Goal: Information Seeking & Learning: Learn about a topic

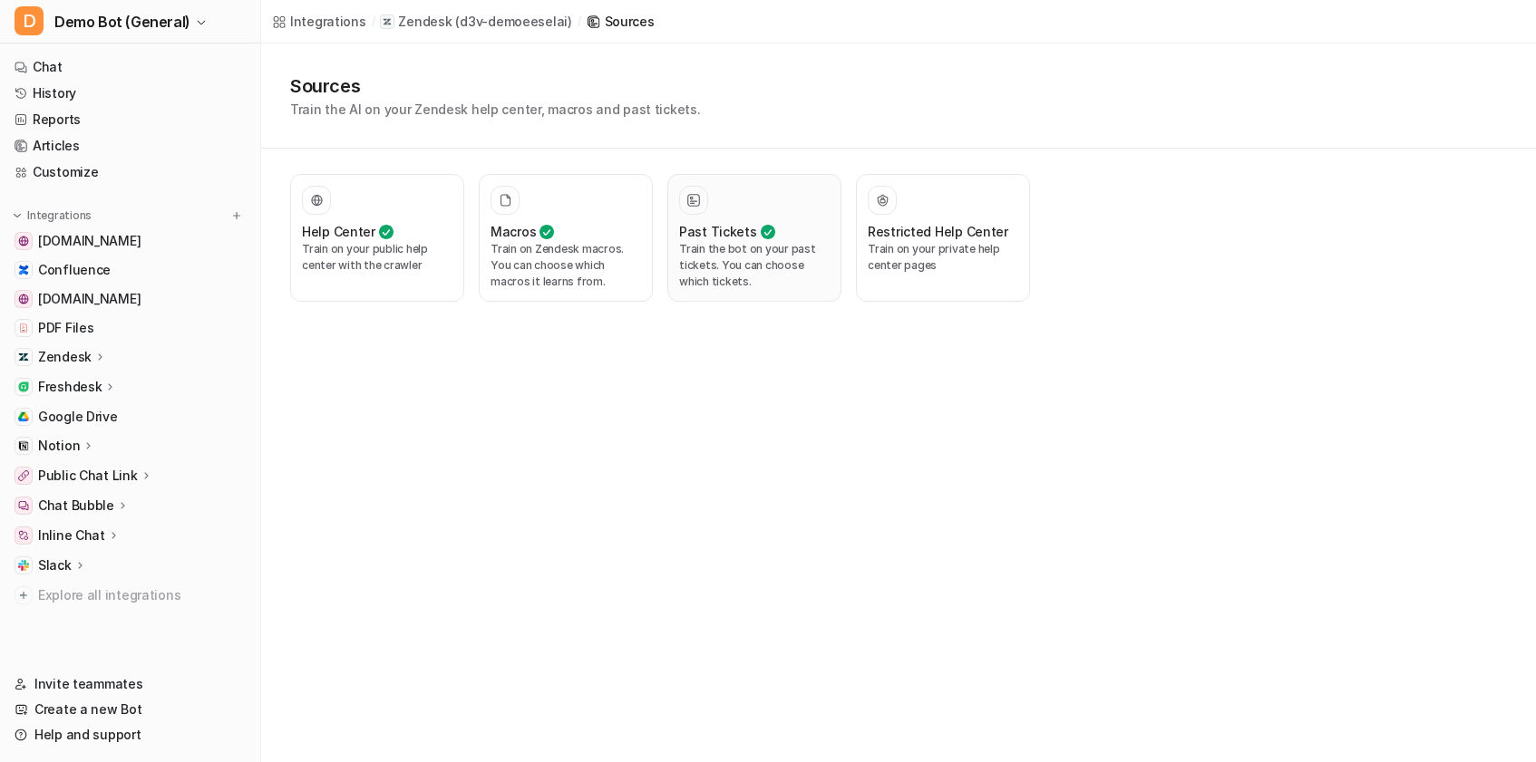
click at [722, 262] on p "Train the bot on your past tickets. You can choose which tickets." at bounding box center [754, 265] width 150 height 49
click at [786, 206] on div at bounding box center [754, 200] width 150 height 29
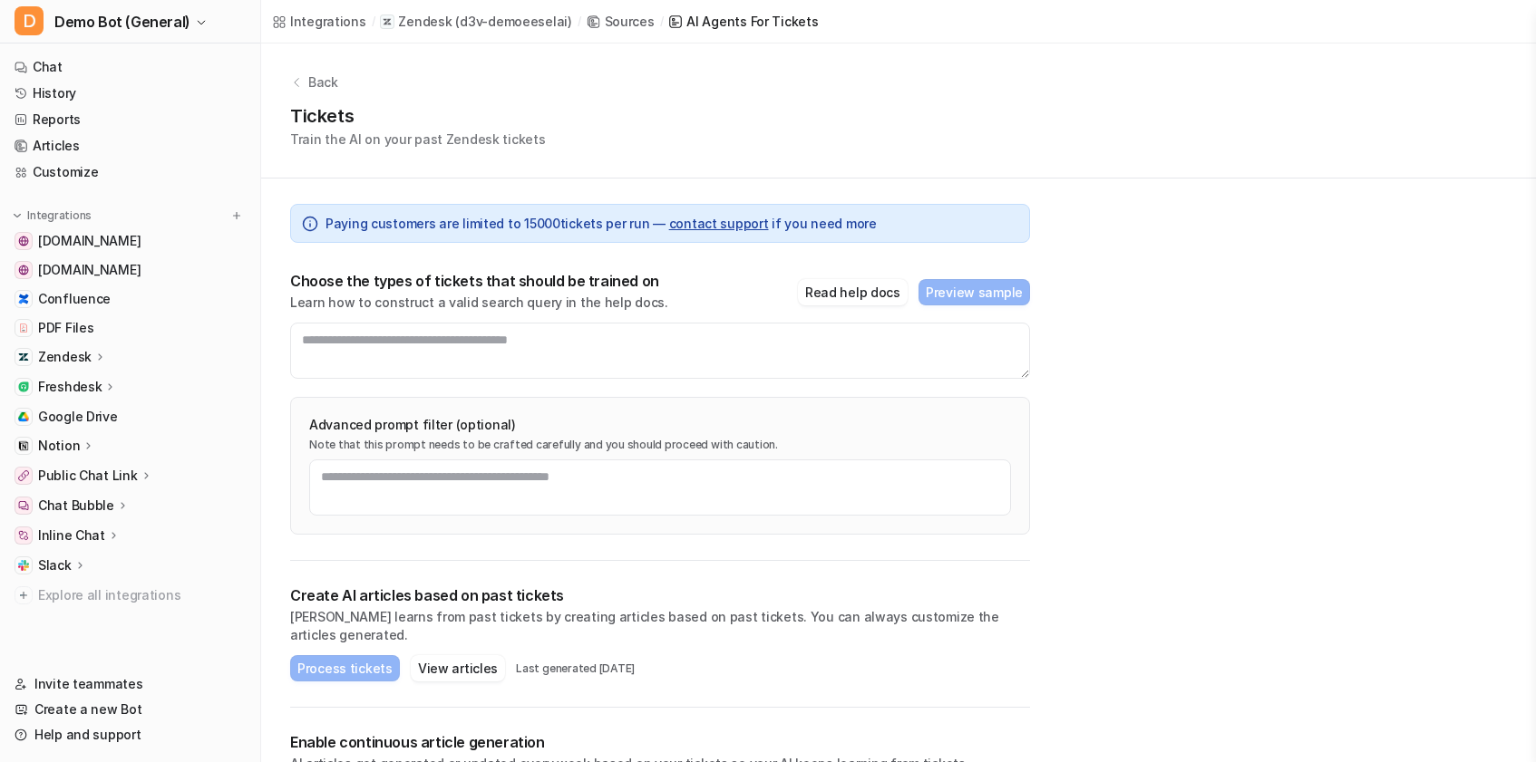
click at [588, 17] on link "Sources" at bounding box center [621, 21] width 68 height 19
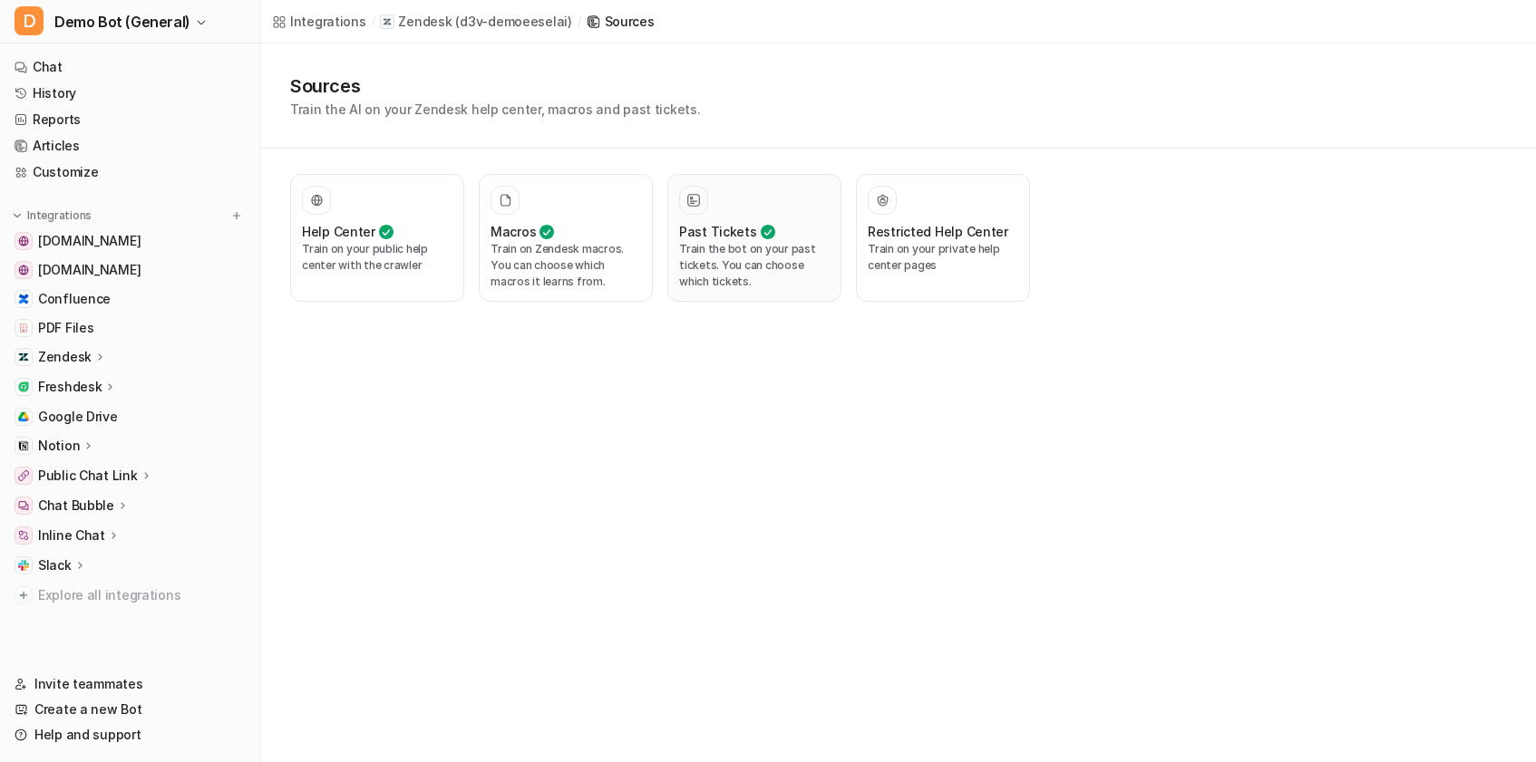
click at [732, 280] on p "Train the bot on your past tickets. You can choose which tickets." at bounding box center [754, 265] width 150 height 49
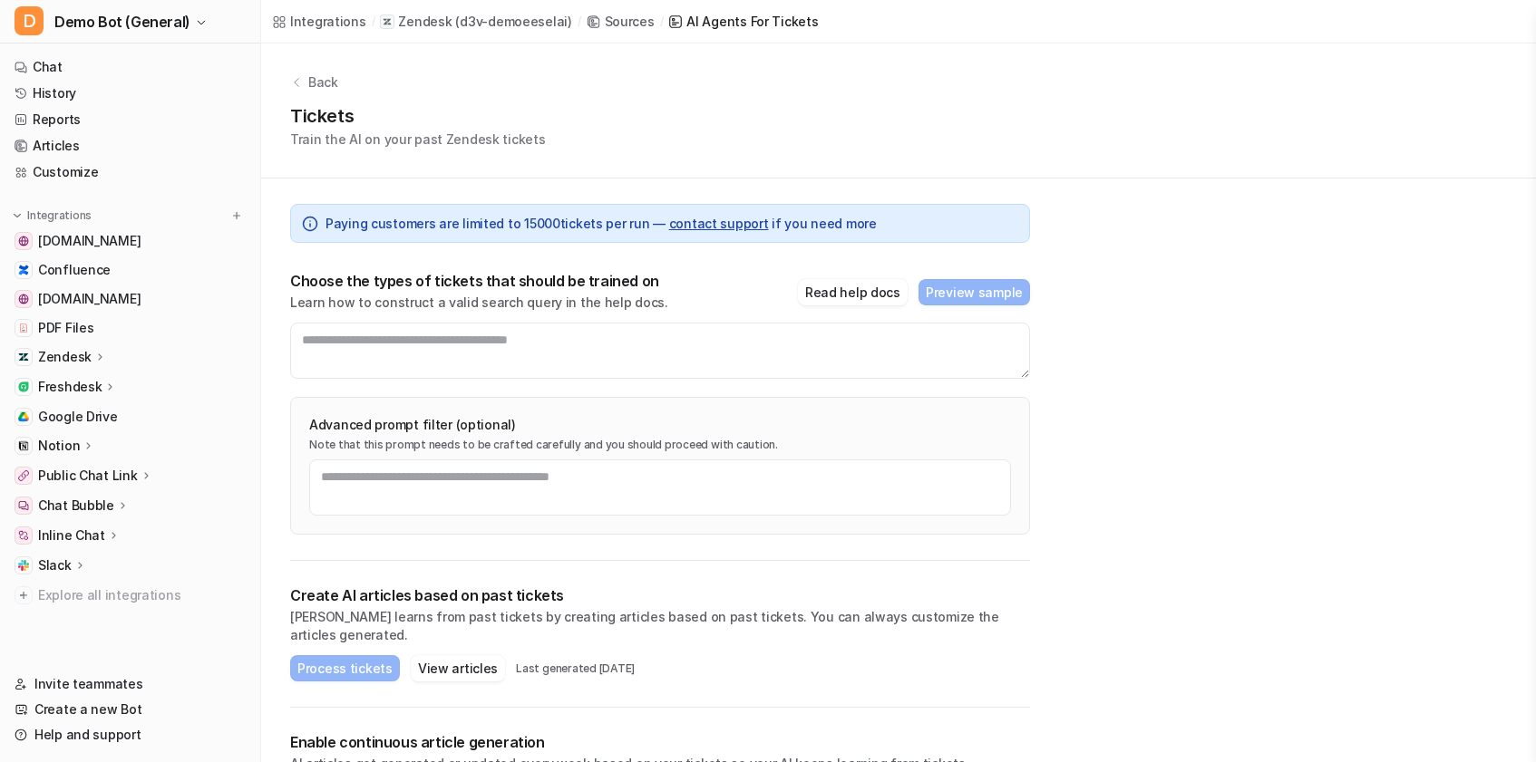
click at [605, 20] on div "Sources" at bounding box center [630, 21] width 50 height 19
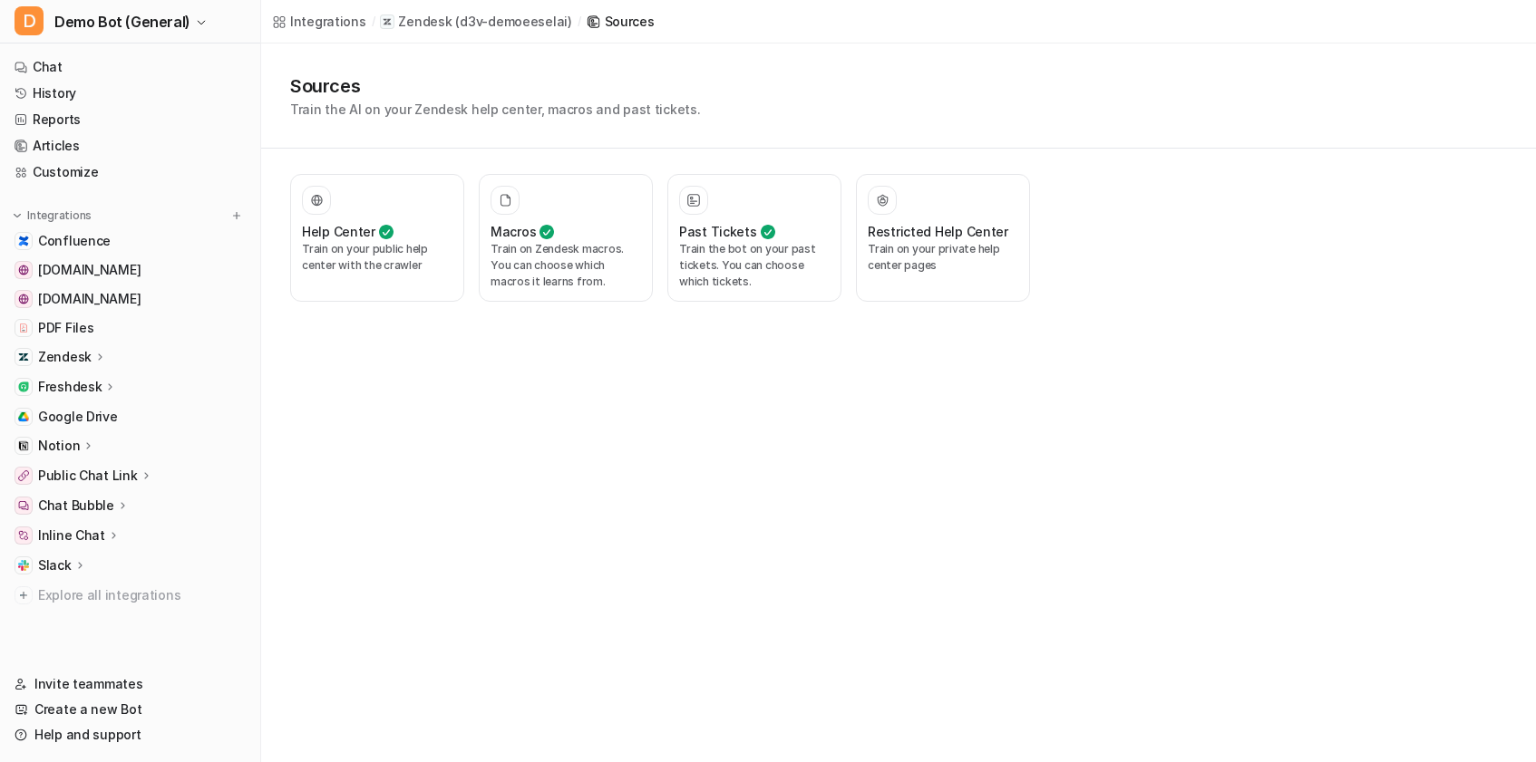
click at [445, 24] on div "Zendesk ( d3v-demoeeselai )" at bounding box center [484, 22] width 173 height 18
click at [101, 357] on icon at bounding box center [100, 357] width 13 height 14
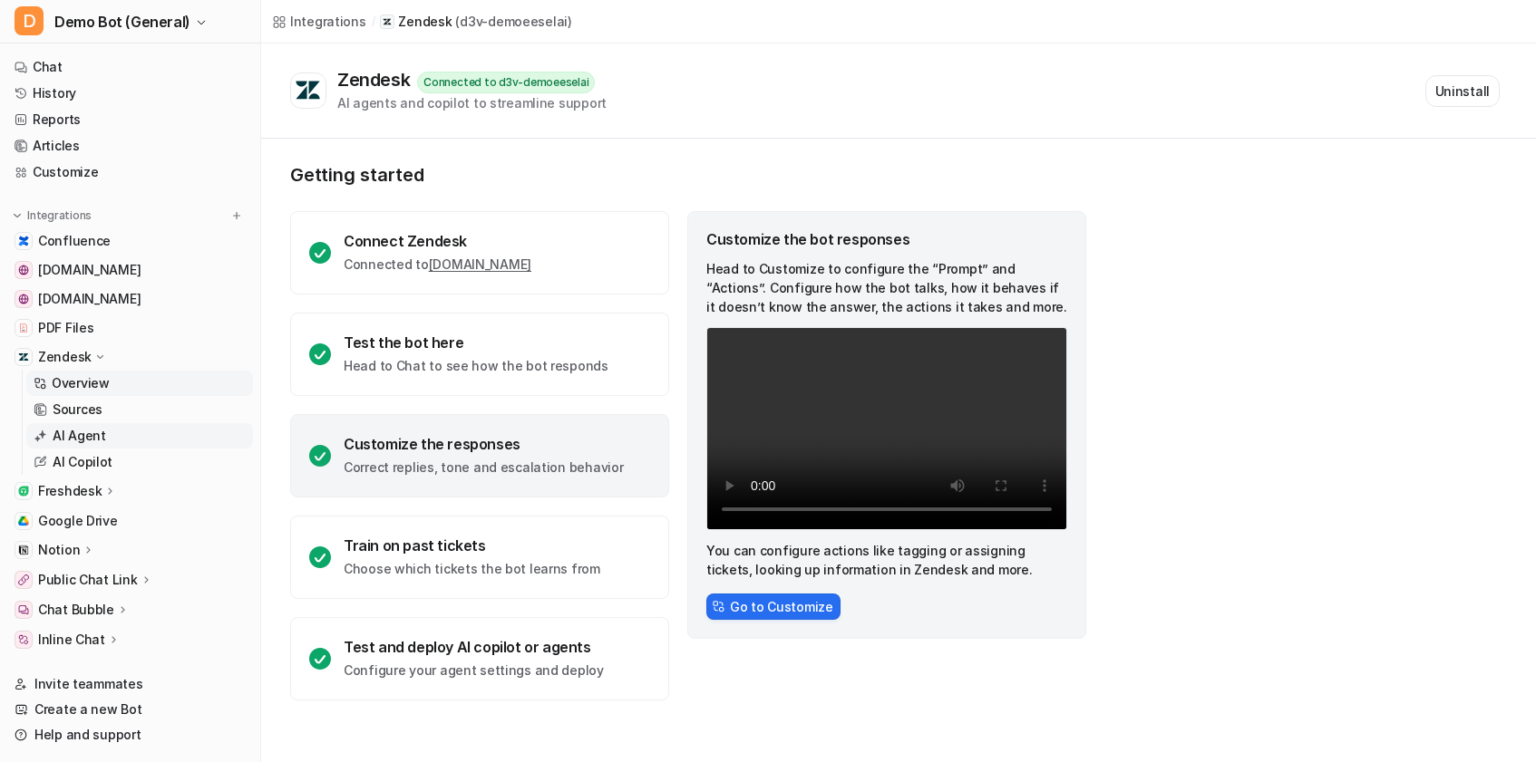
click at [138, 436] on link "AI Agent" at bounding box center [139, 435] width 227 height 25
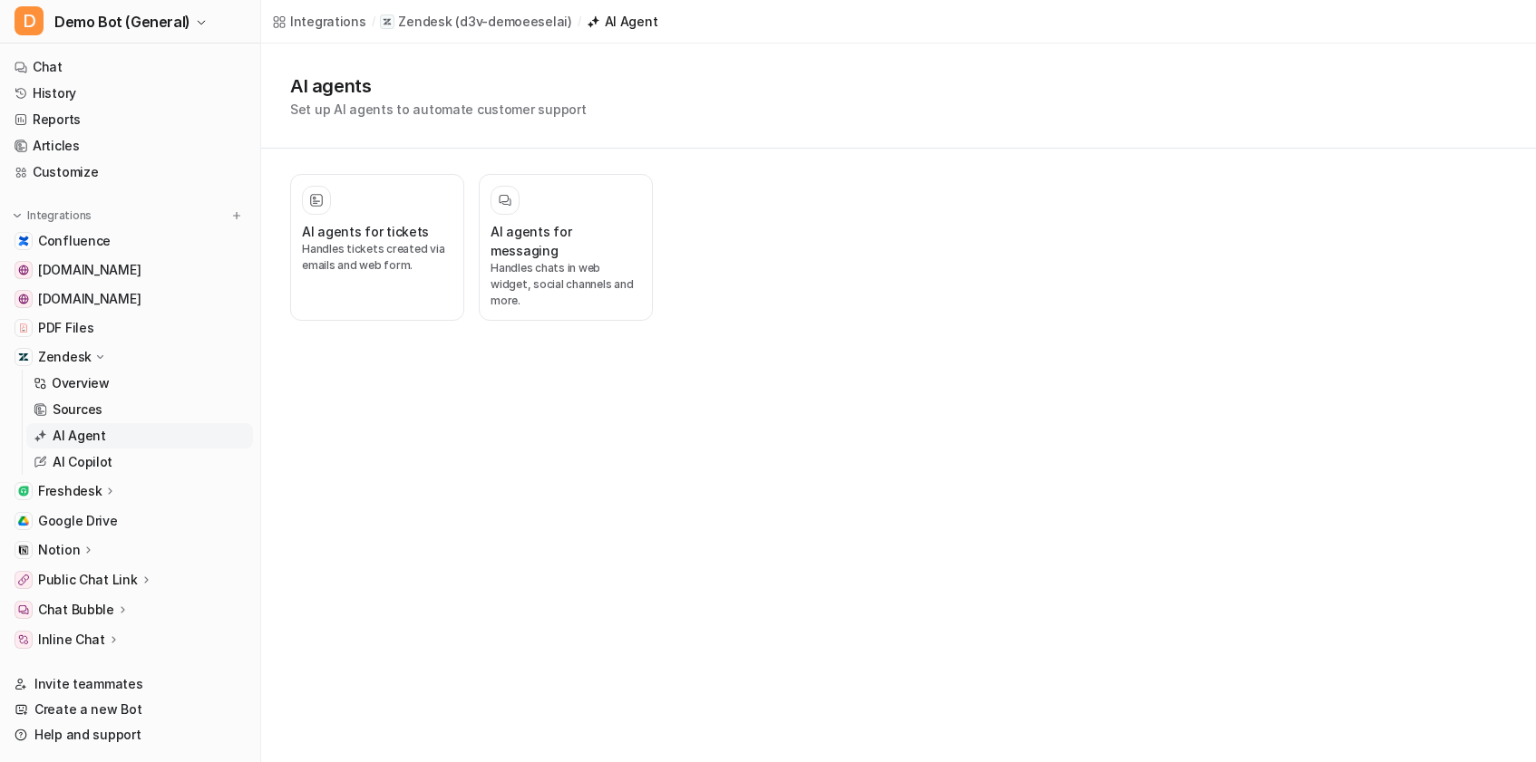
click at [152, 432] on link "AI Agent" at bounding box center [139, 435] width 227 height 25
click at [384, 267] on p "Handles tickets created via emails and web form." at bounding box center [377, 257] width 150 height 33
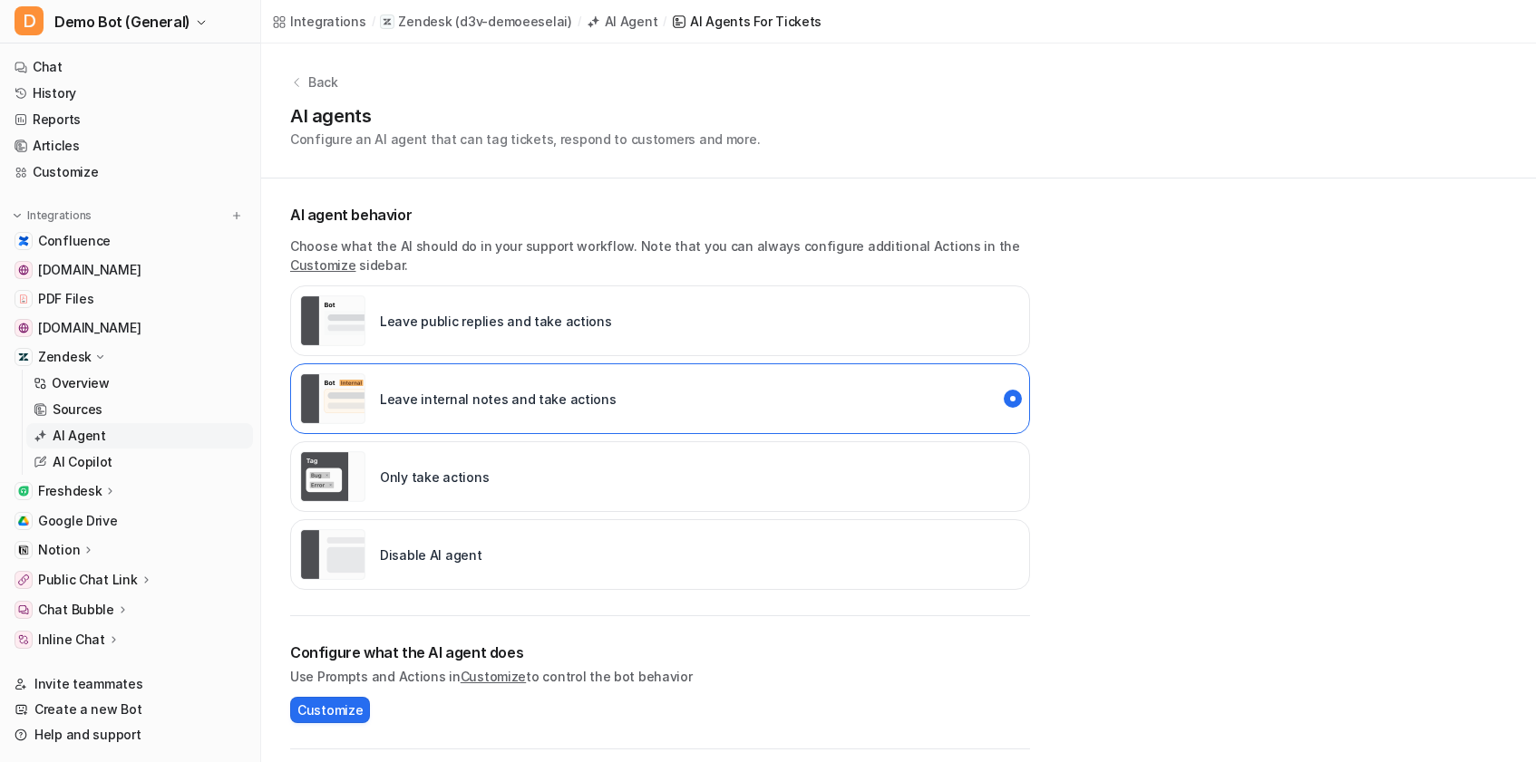
click at [613, 24] on div "AI Agent" at bounding box center [631, 21] width 53 height 19
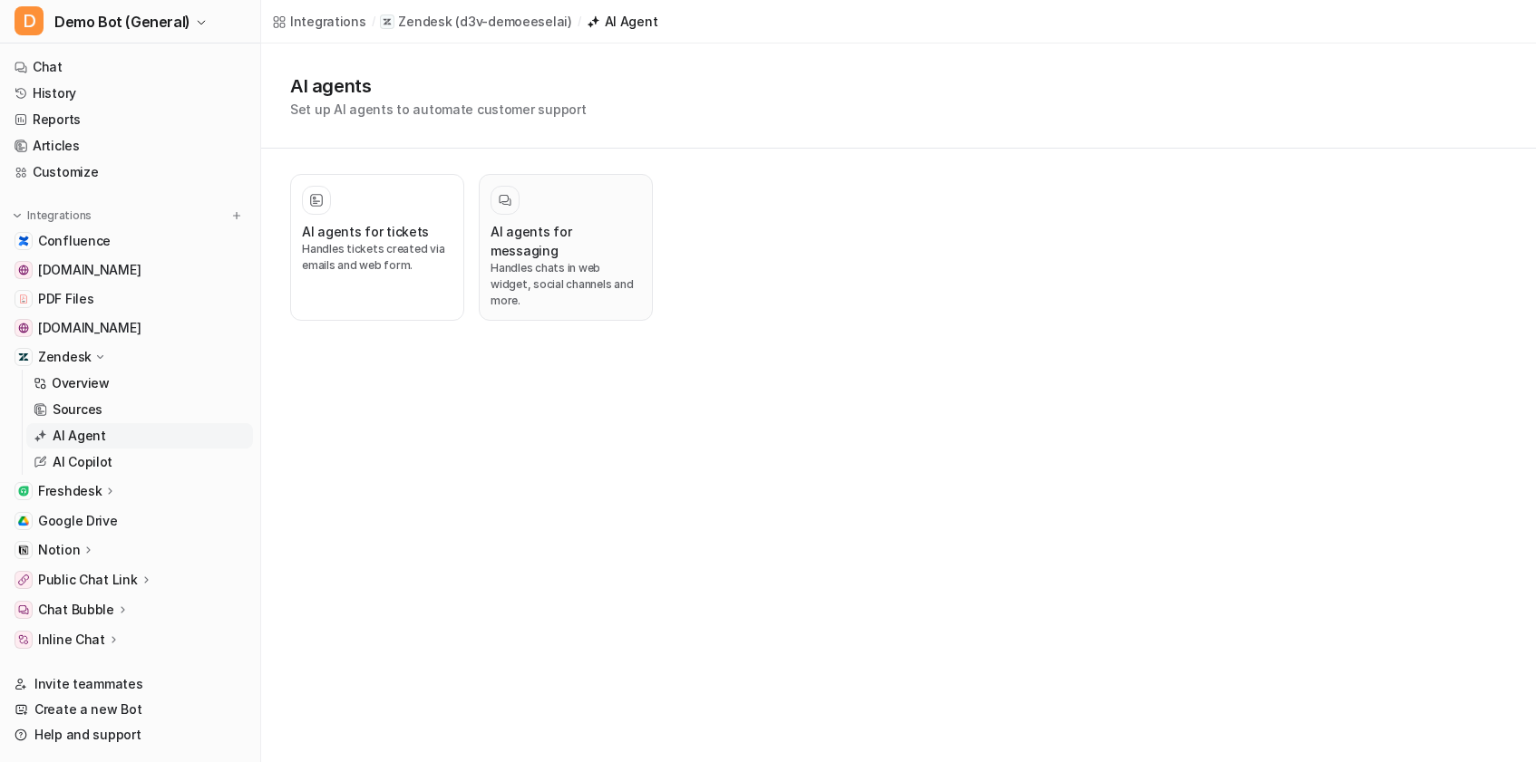
click at [538, 229] on h3 "AI agents for messaging" at bounding box center [565, 241] width 150 height 38
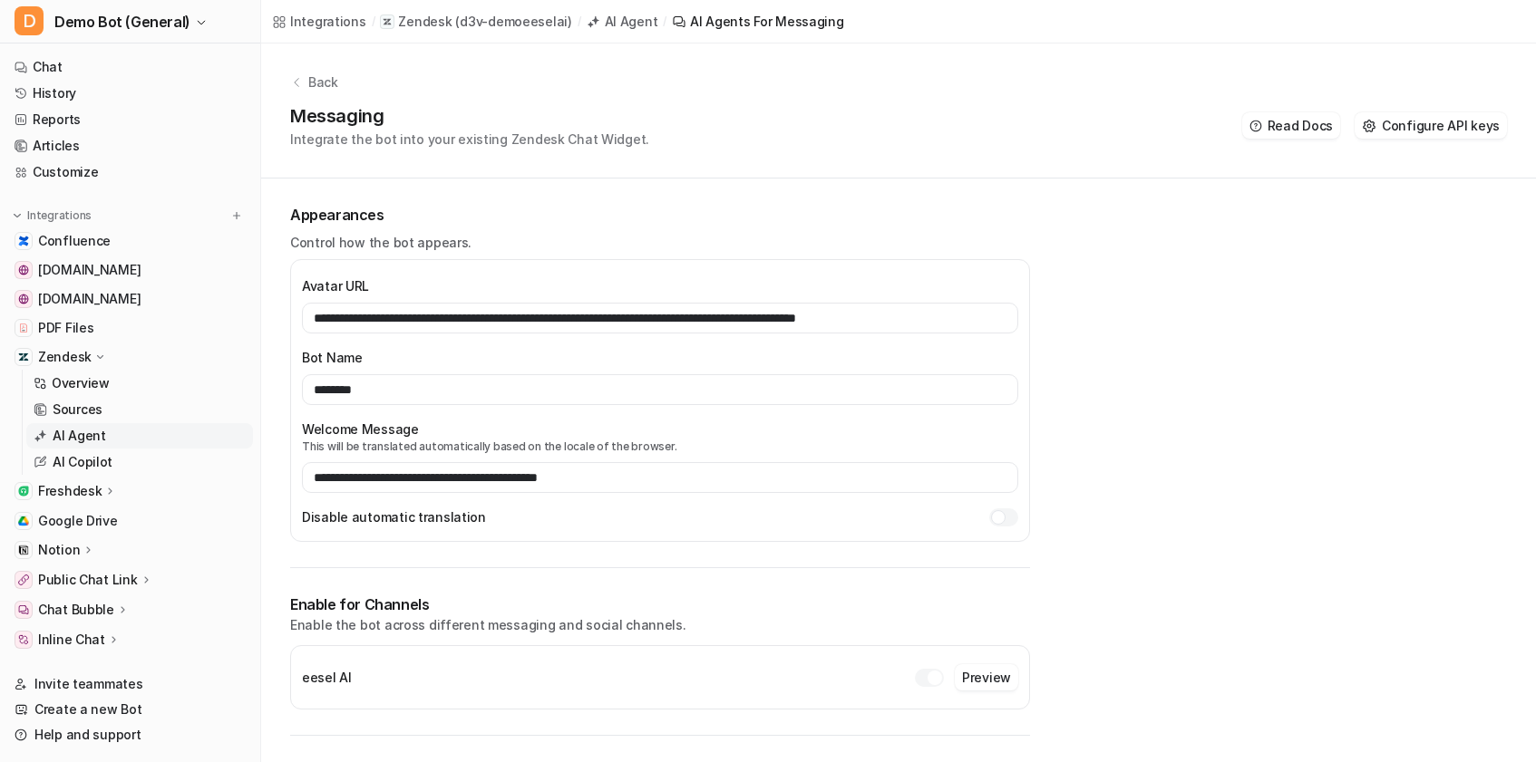
click at [620, 25] on div "AI Agent" at bounding box center [631, 21] width 53 height 19
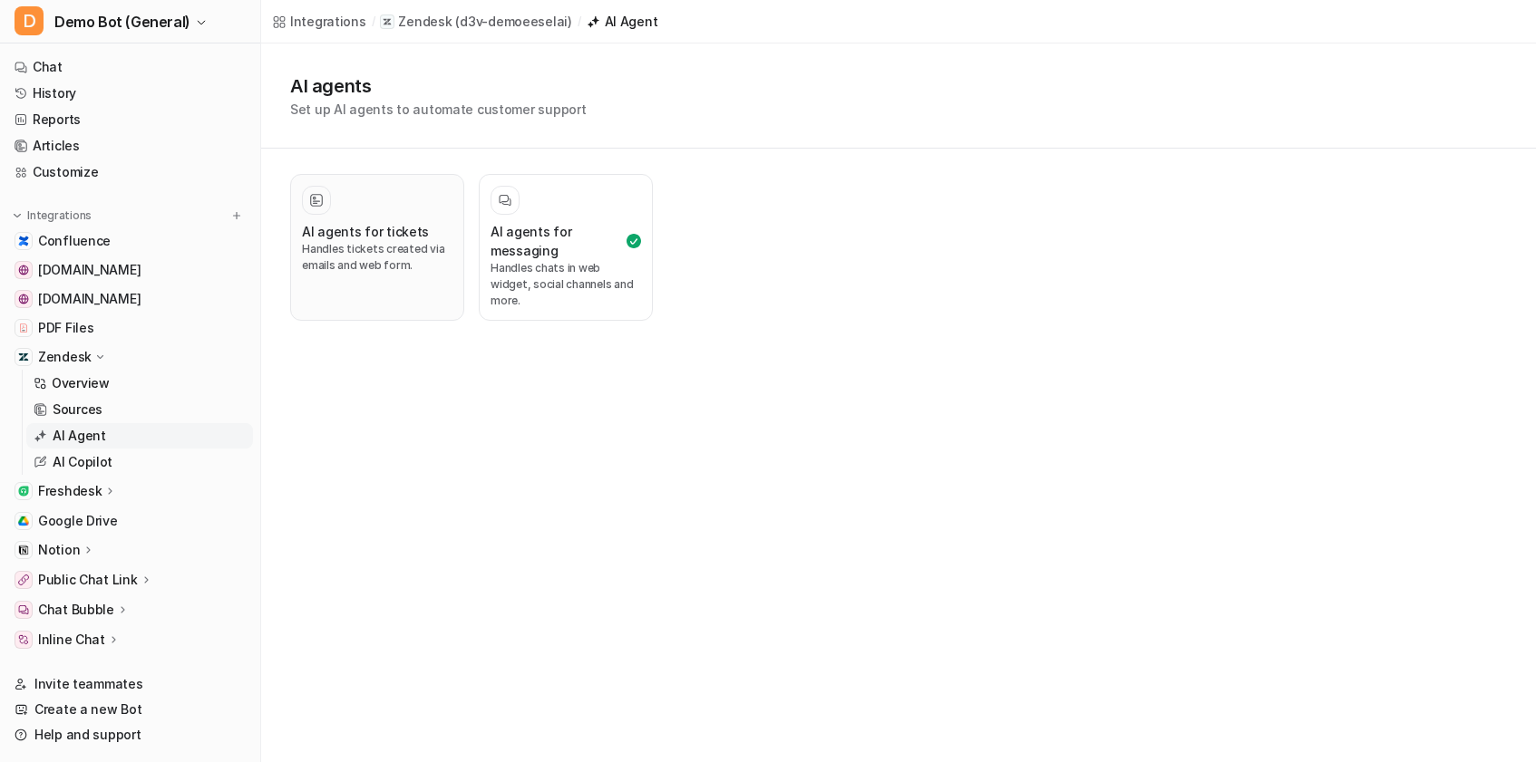
click at [368, 234] on h3 "AI agents for tickets" at bounding box center [365, 231] width 127 height 19
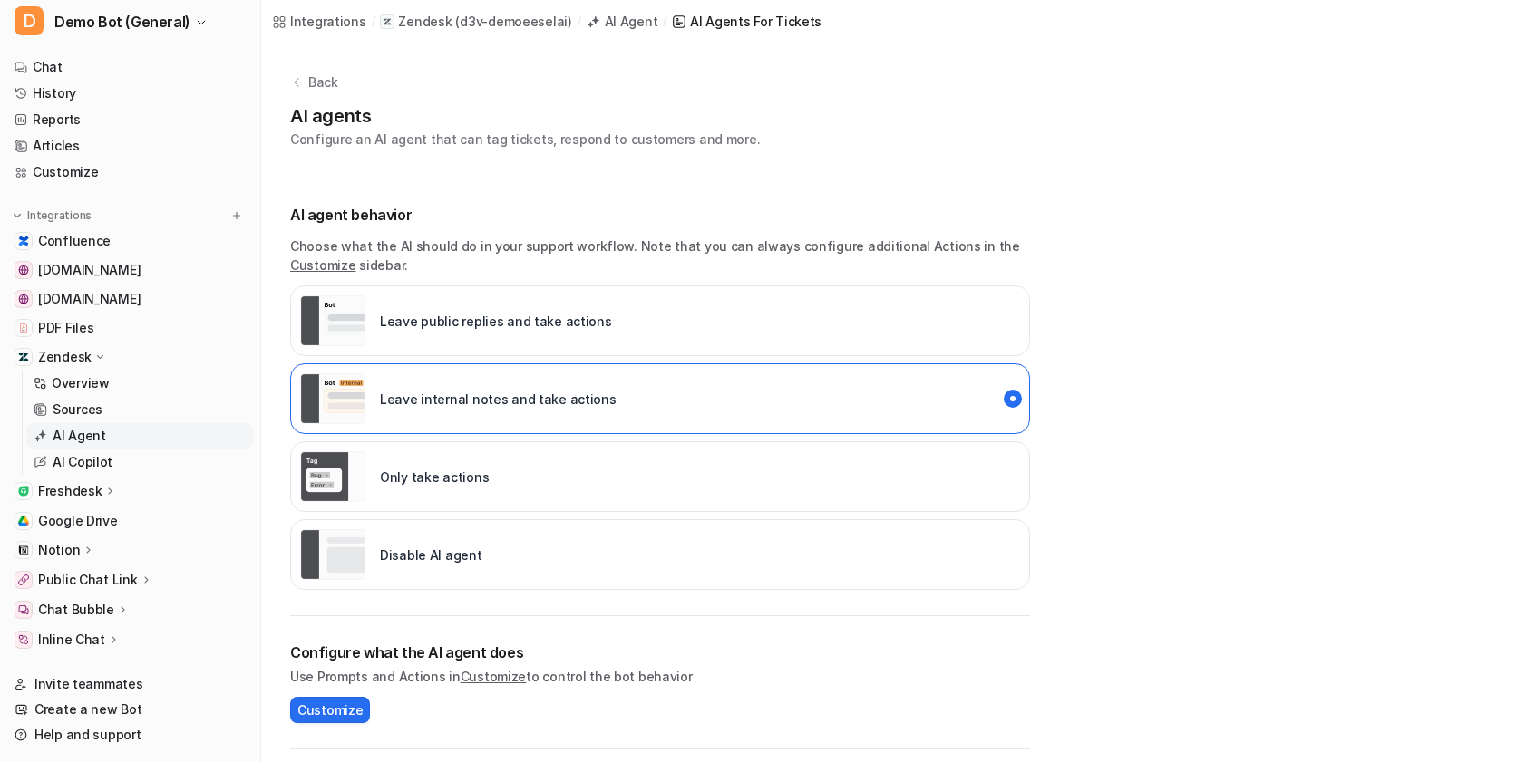
click at [307, 82] on div "Back" at bounding box center [898, 82] width 1217 height 19
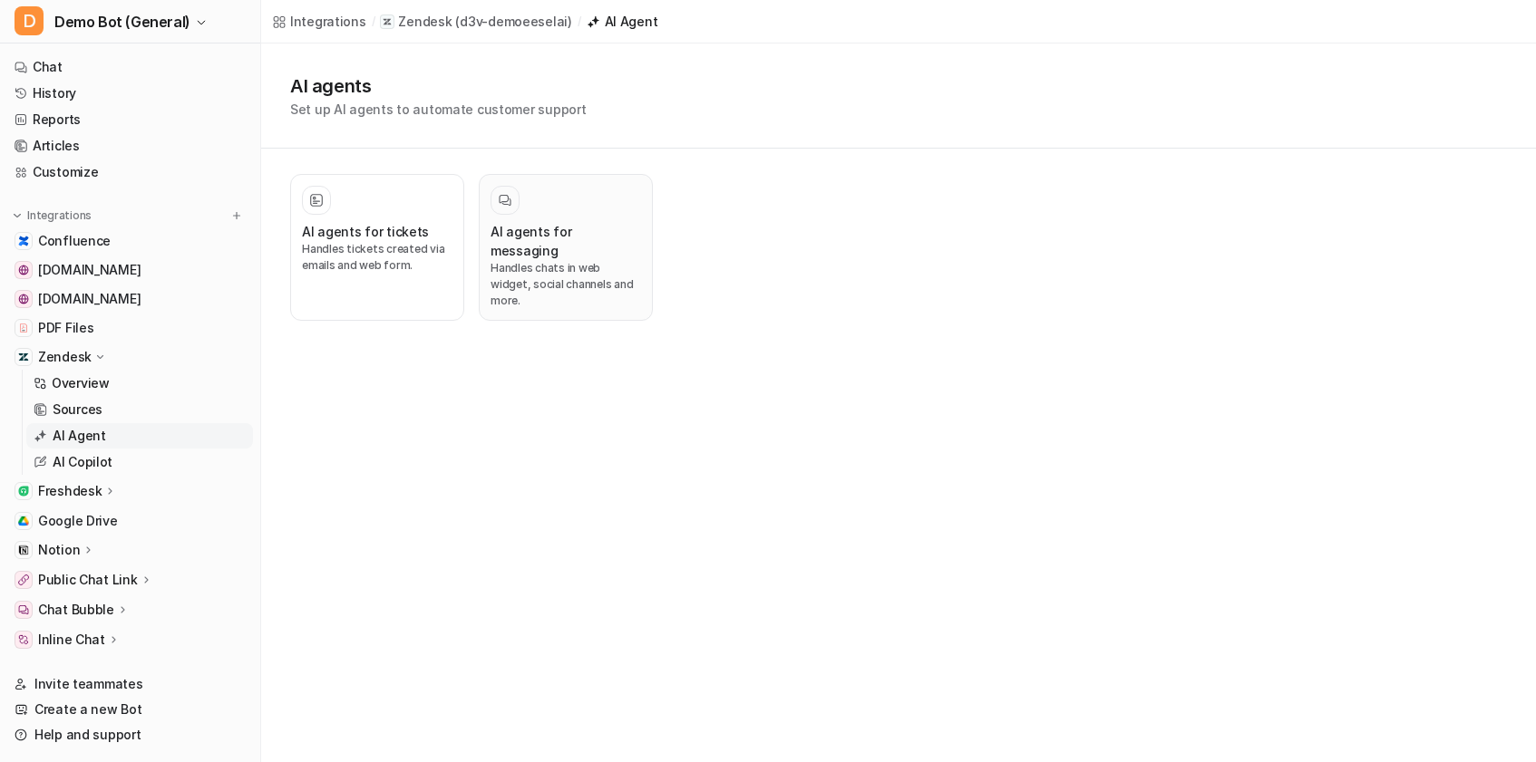
click at [521, 222] on h3 "AI agents for messaging" at bounding box center [565, 241] width 150 height 38
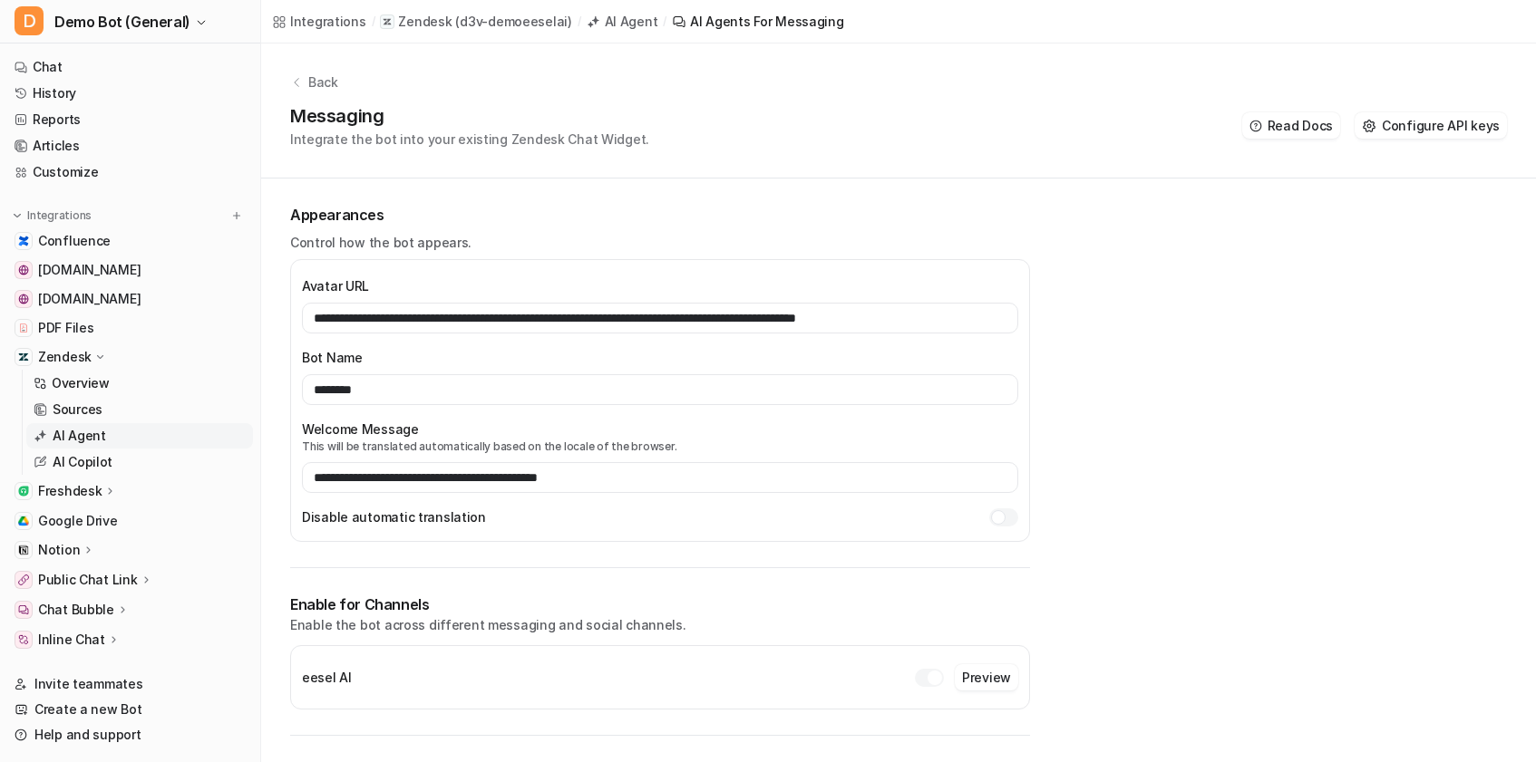
click at [339, 93] on div "Back Messaging Integrate the bot into your existing Zendesk Chat Widget. Read D…" at bounding box center [898, 111] width 1275 height 135
click at [321, 81] on p "Back" at bounding box center [323, 82] width 30 height 19
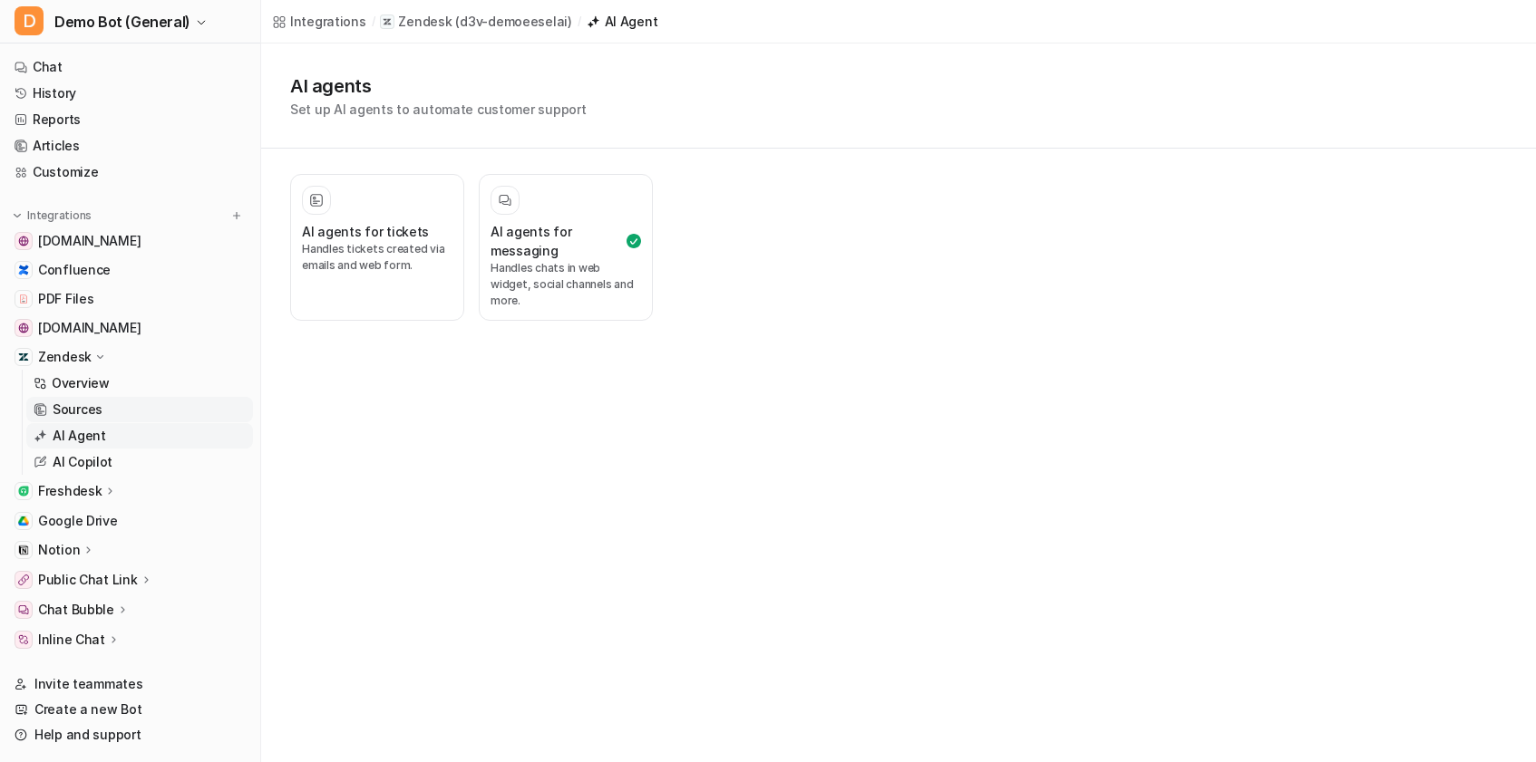
click at [100, 401] on p "Sources" at bounding box center [78, 410] width 50 height 18
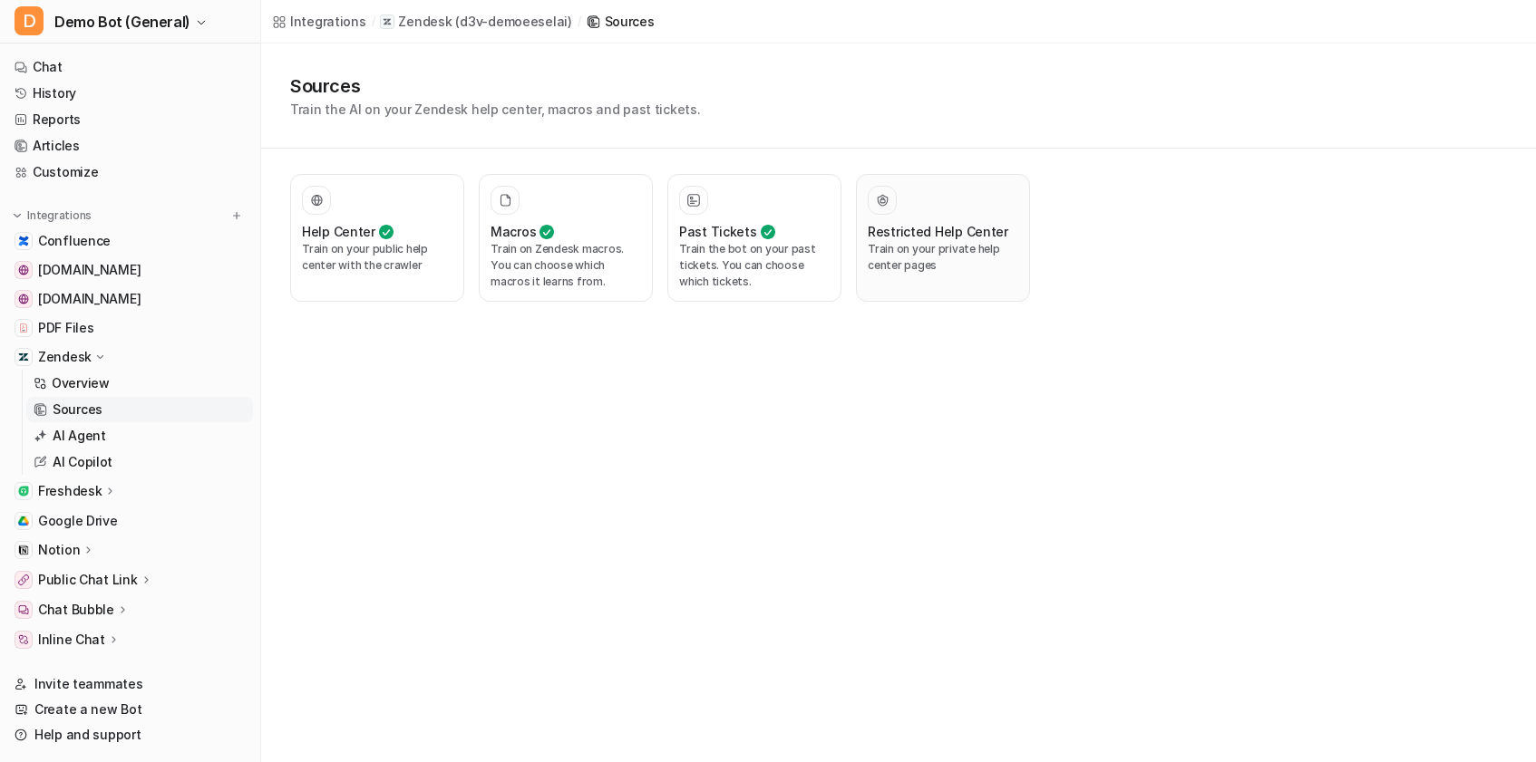
click at [956, 232] on h3 "Restricted Help Center" at bounding box center [938, 231] width 141 height 19
